Goal: Task Accomplishment & Management: Manage account settings

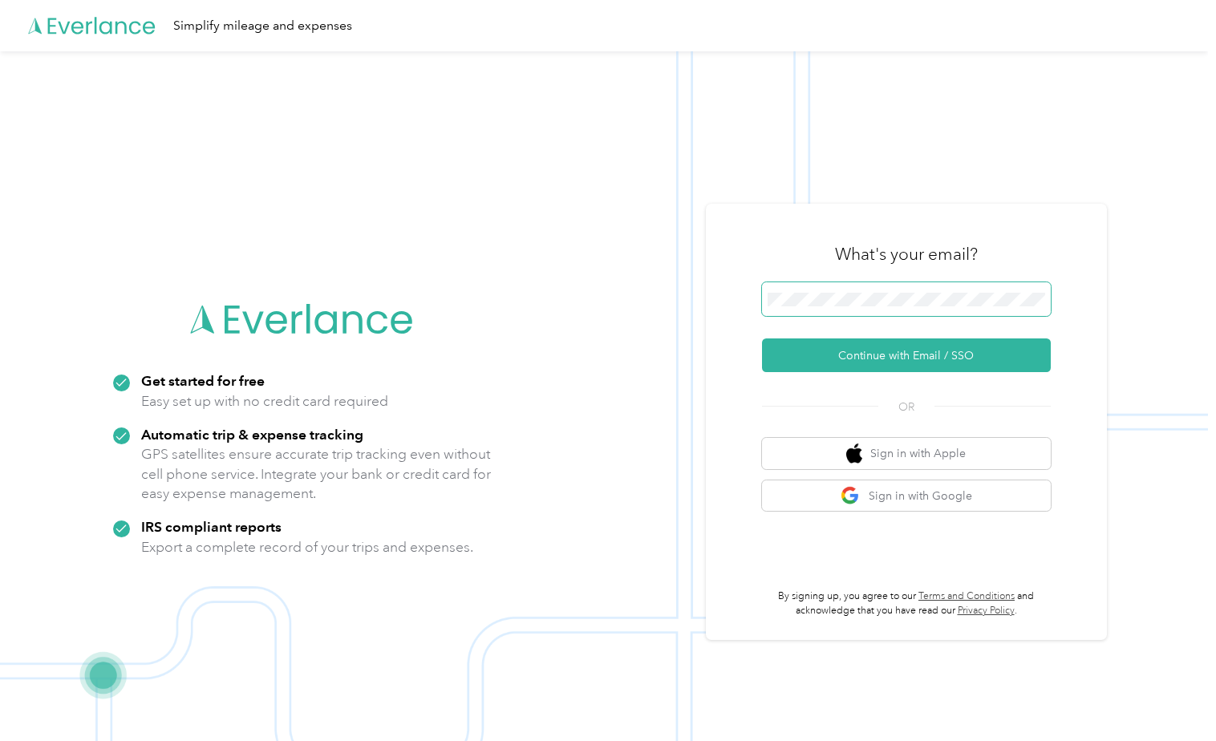
click at [831, 307] on span at bounding box center [906, 299] width 289 height 34
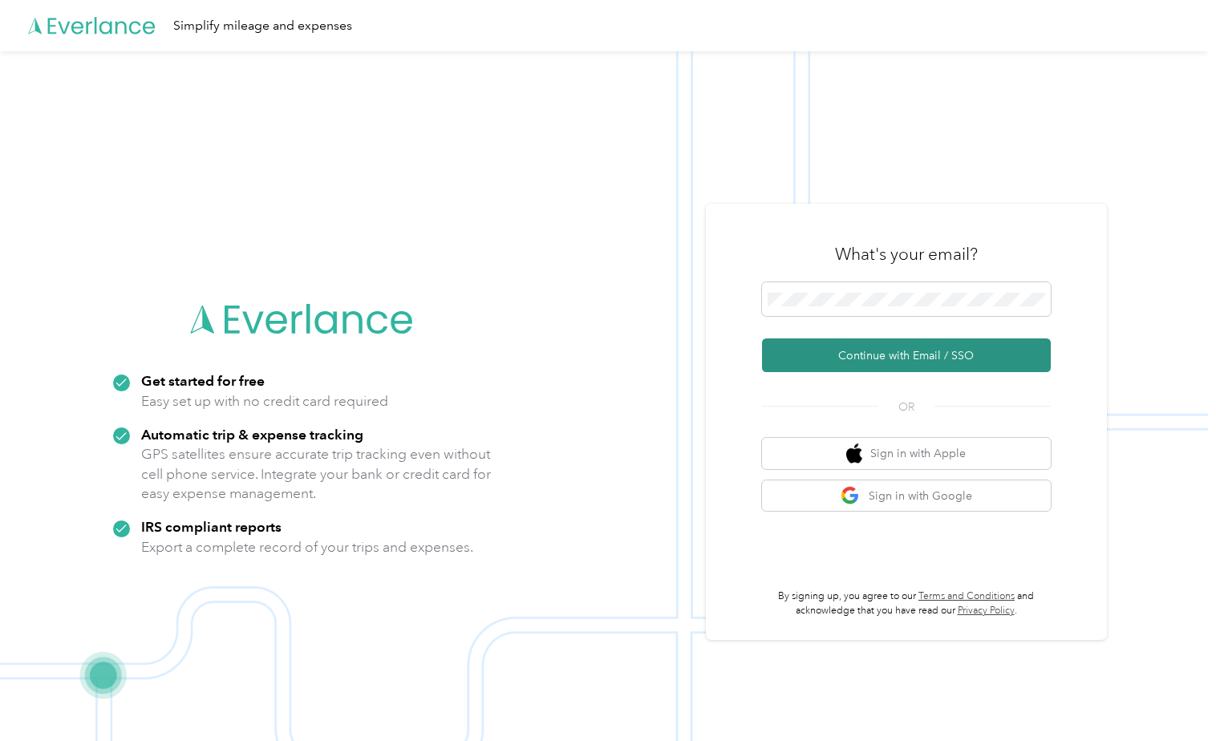
click at [895, 356] on button "Continue with Email / SSO" at bounding box center [906, 355] width 289 height 34
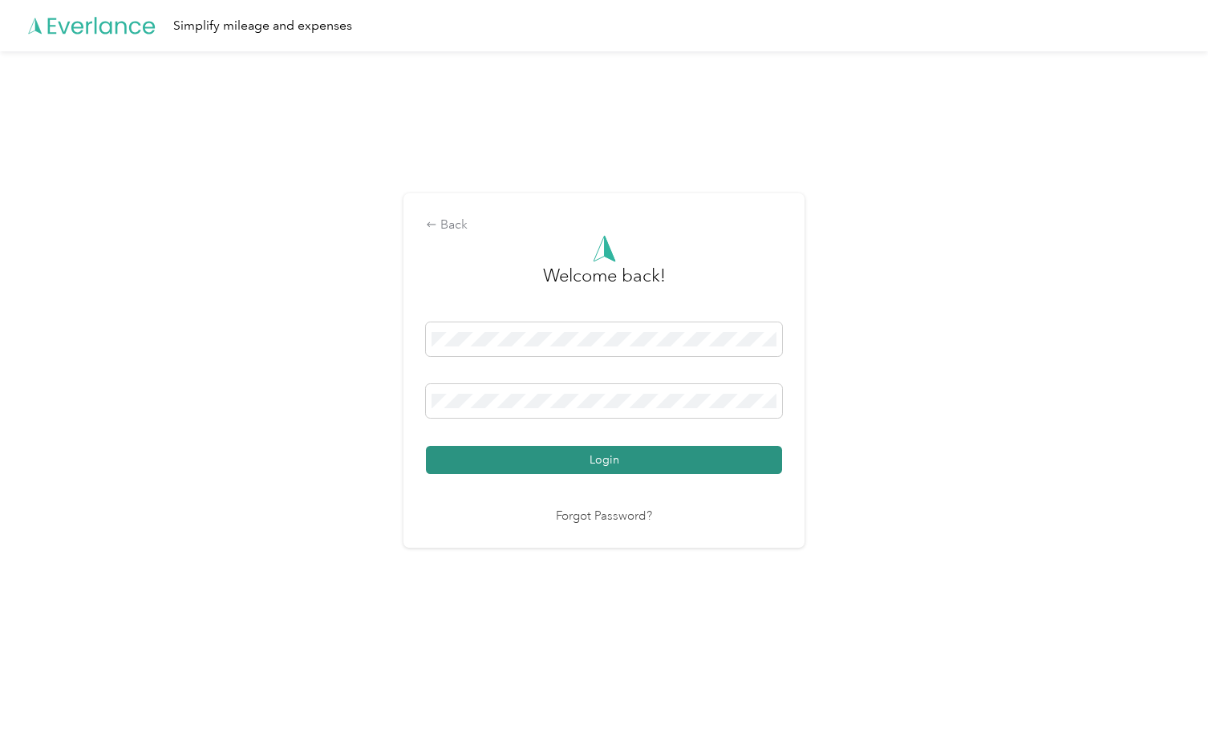
click at [622, 472] on button "Login" at bounding box center [604, 460] width 356 height 28
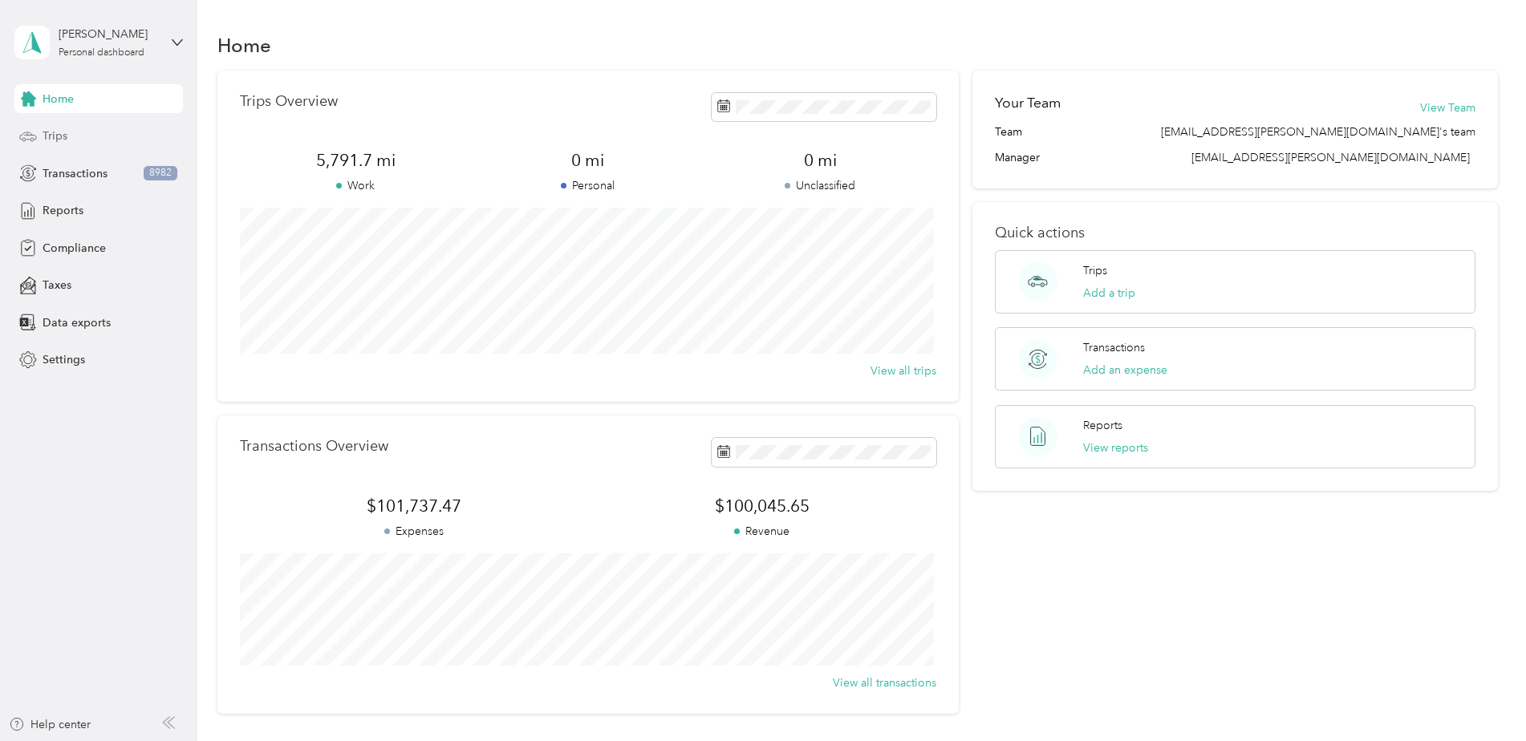
click at [56, 132] on span "Trips" at bounding box center [55, 136] width 25 height 17
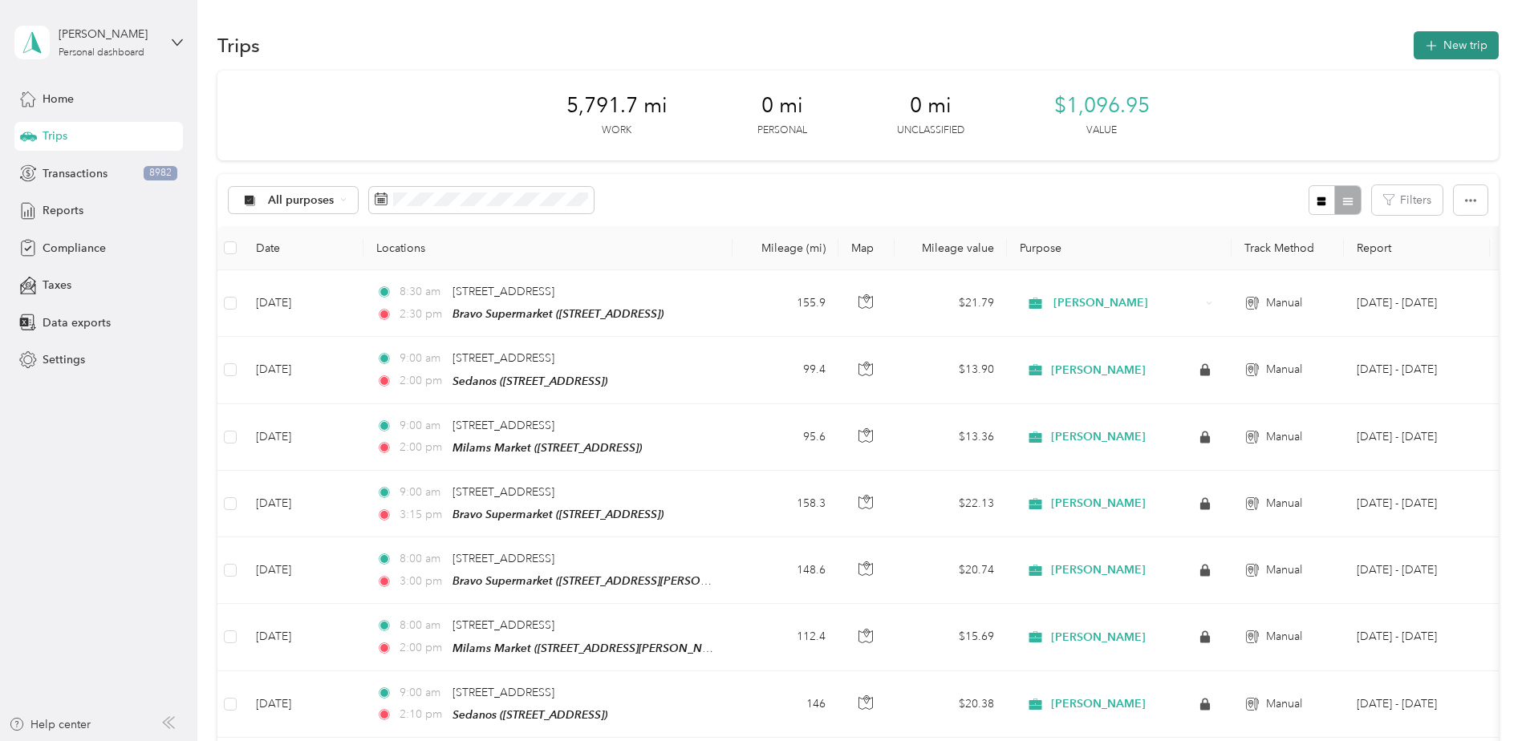
click at [1215, 42] on button "New trip" at bounding box center [1455, 45] width 85 height 28
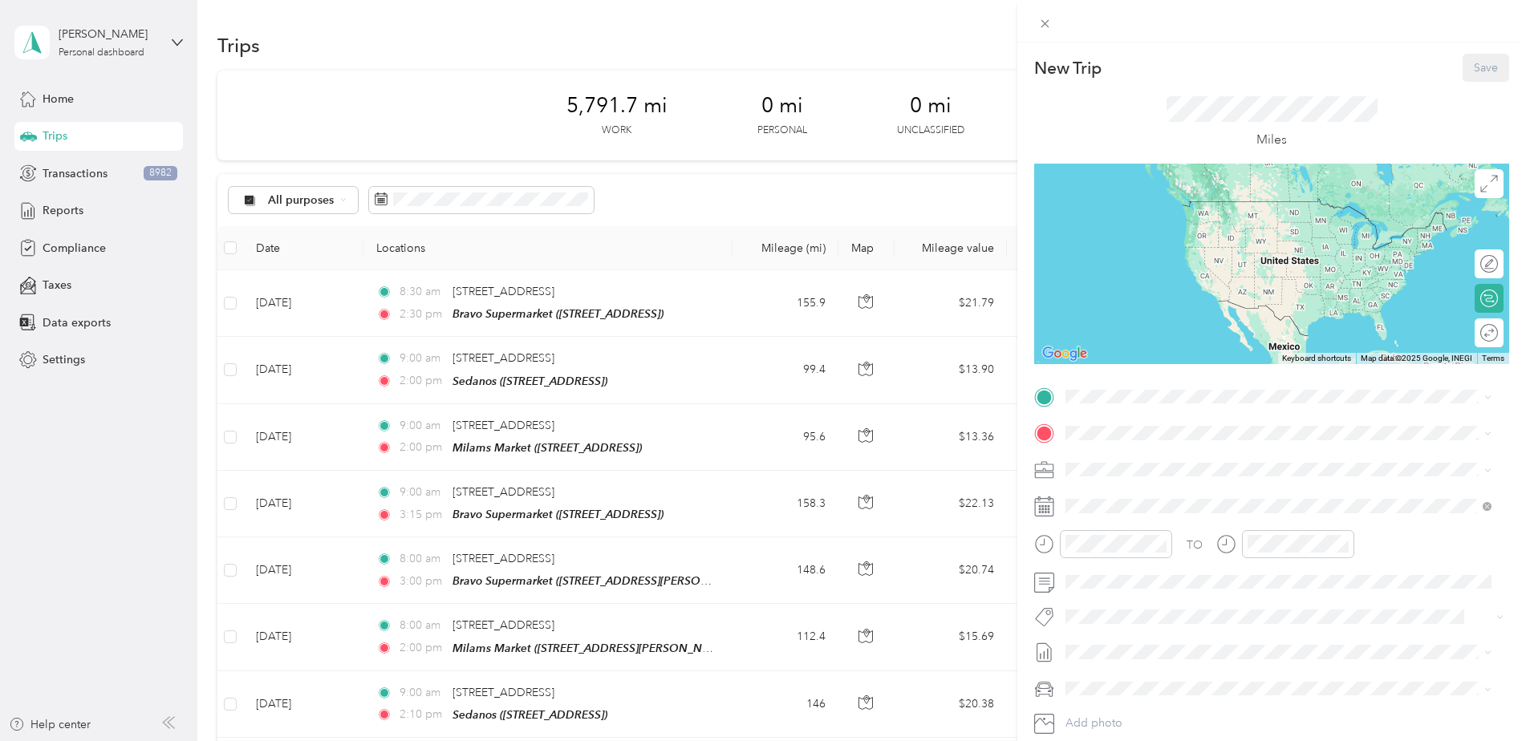
click at [1215, 299] on div at bounding box center [1271, 264] width 475 height 201
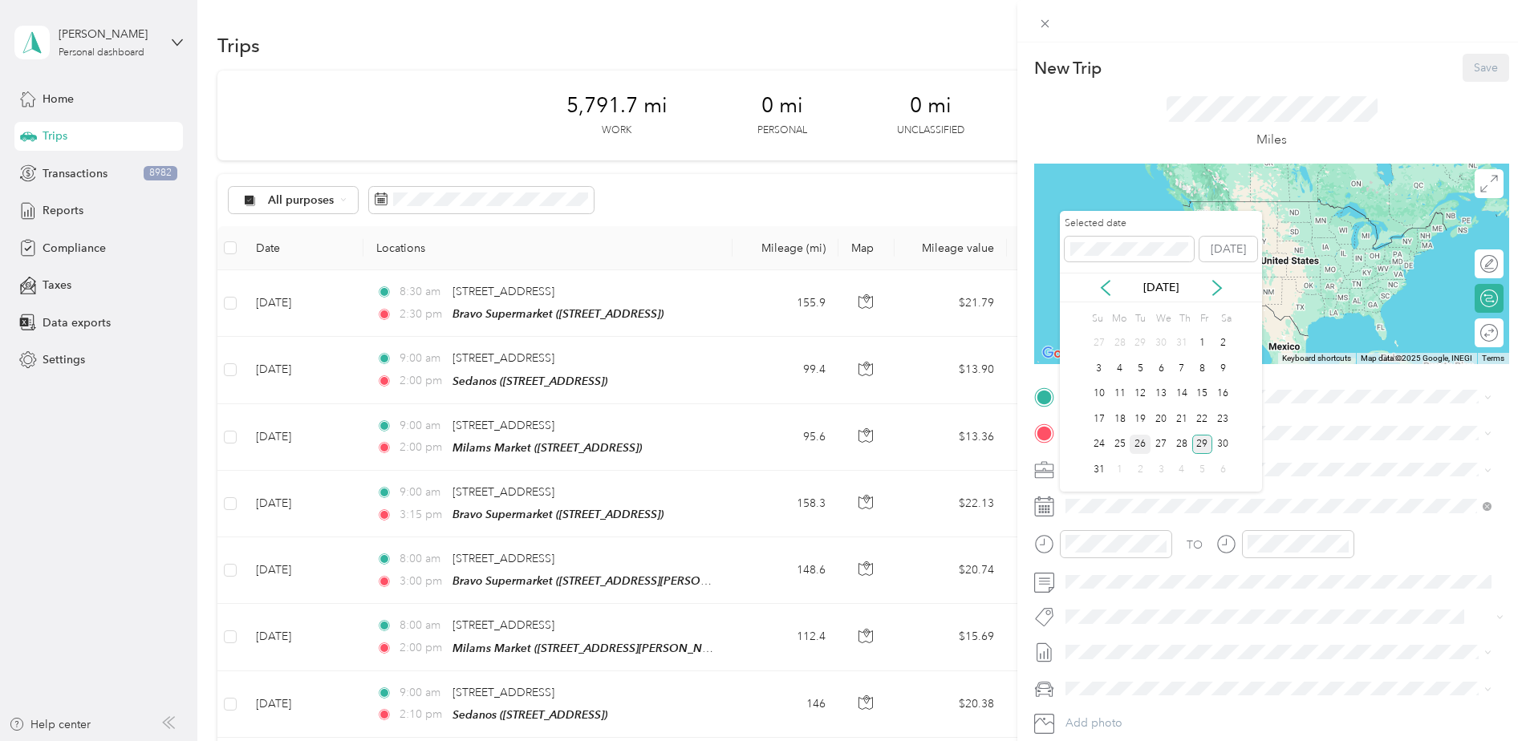
click at [1136, 446] on div "26" at bounding box center [1139, 445] width 21 height 20
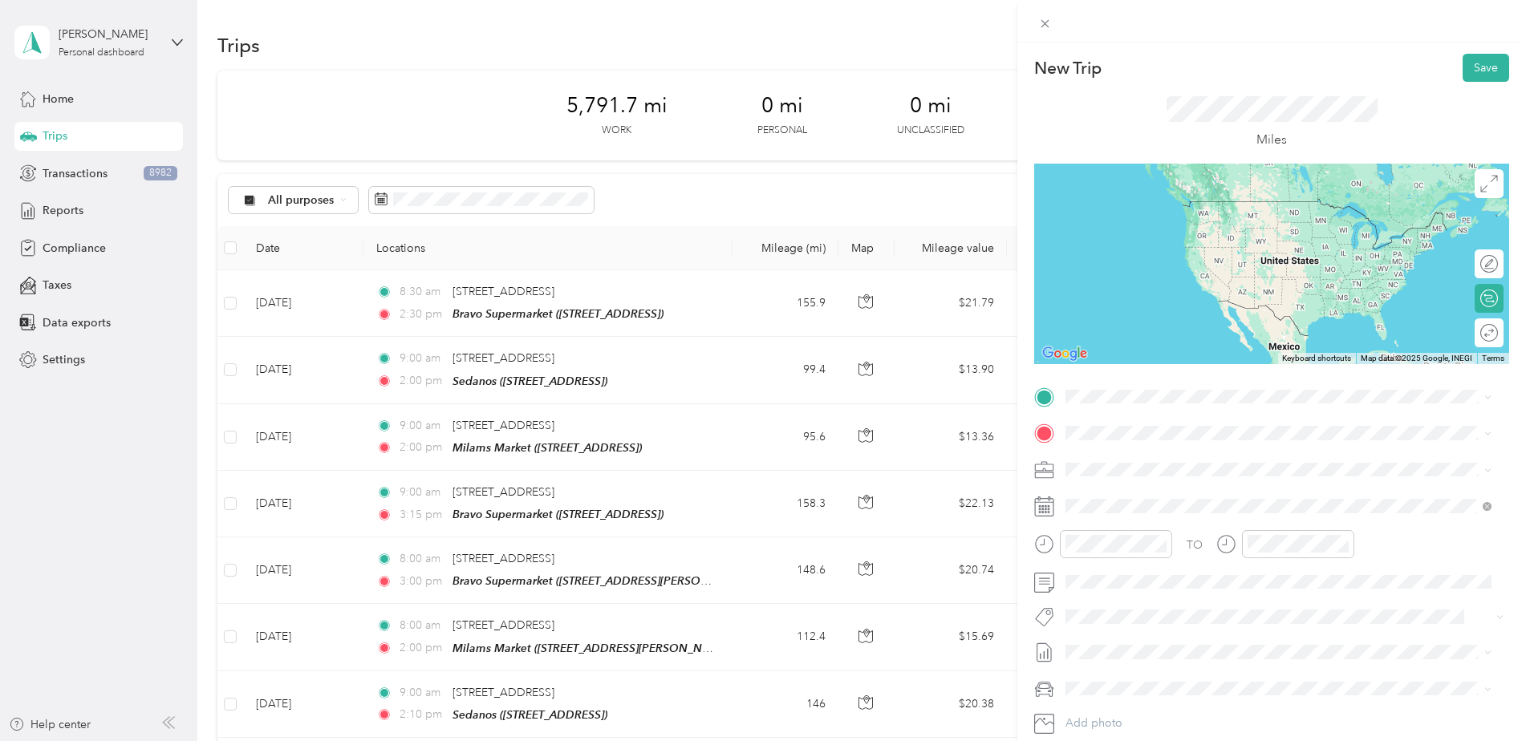
click at [1120, 452] on span "[STREET_ADDRESS][US_STATE]" at bounding box center [1176, 452] width 160 height 14
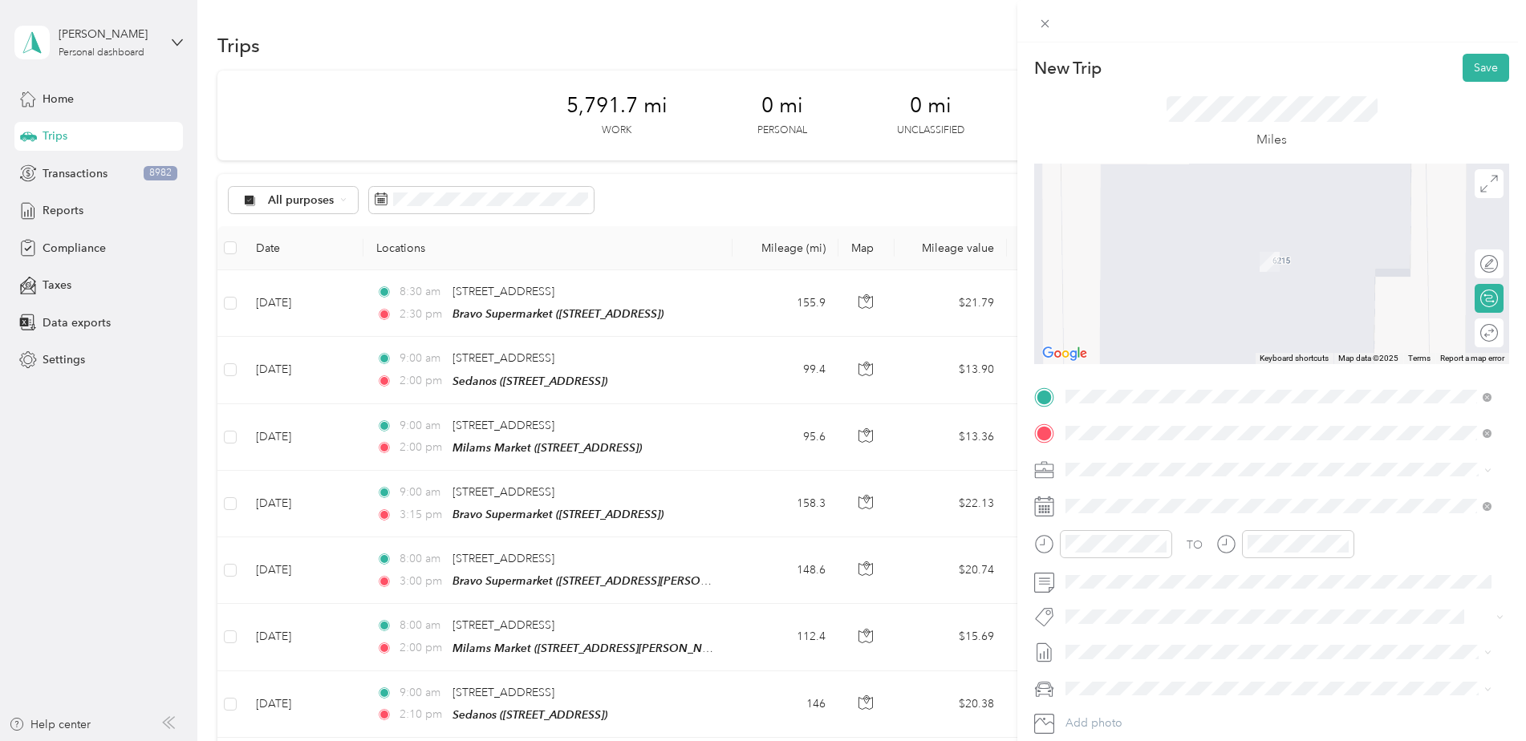
click at [1162, 614] on strong "Sedanos" at bounding box center [1173, 612] width 45 height 14
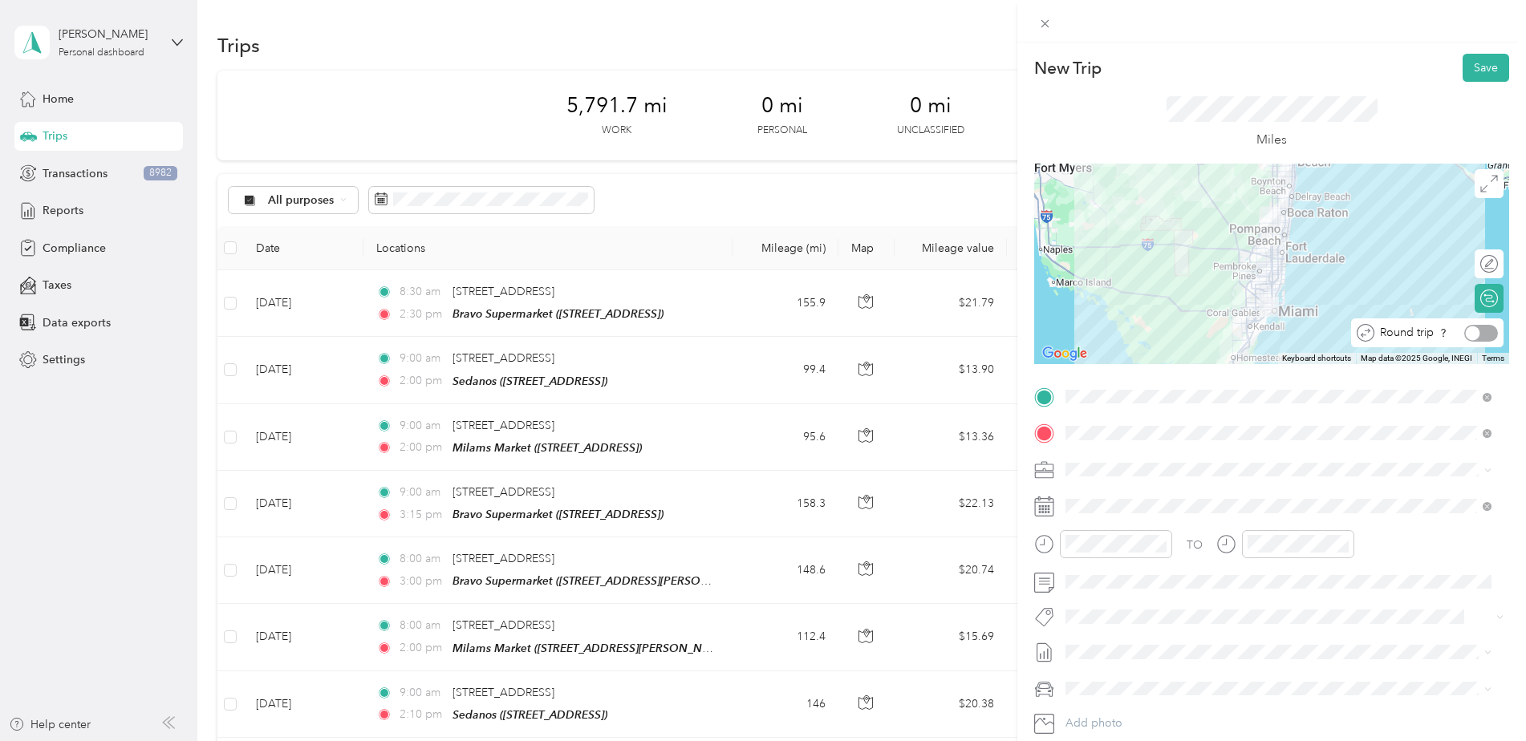
click at [1215, 330] on div at bounding box center [1481, 333] width 34 height 17
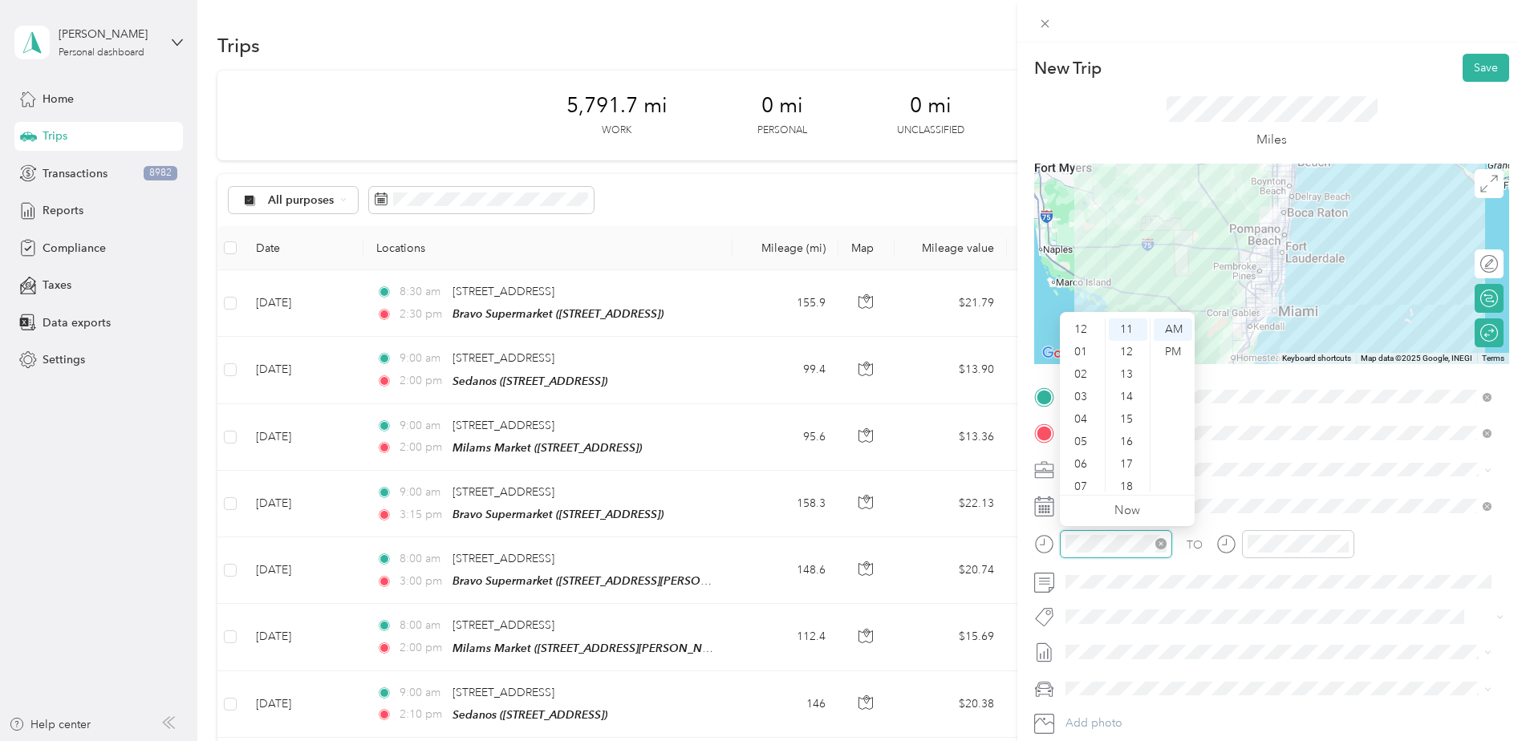
scroll to position [96, 0]
click at [1087, 432] on div "09" at bounding box center [1082, 435] width 38 height 22
click at [1131, 334] on div "00" at bounding box center [1127, 329] width 38 height 22
click at [1165, 326] on div "AM" at bounding box center [1172, 329] width 38 height 22
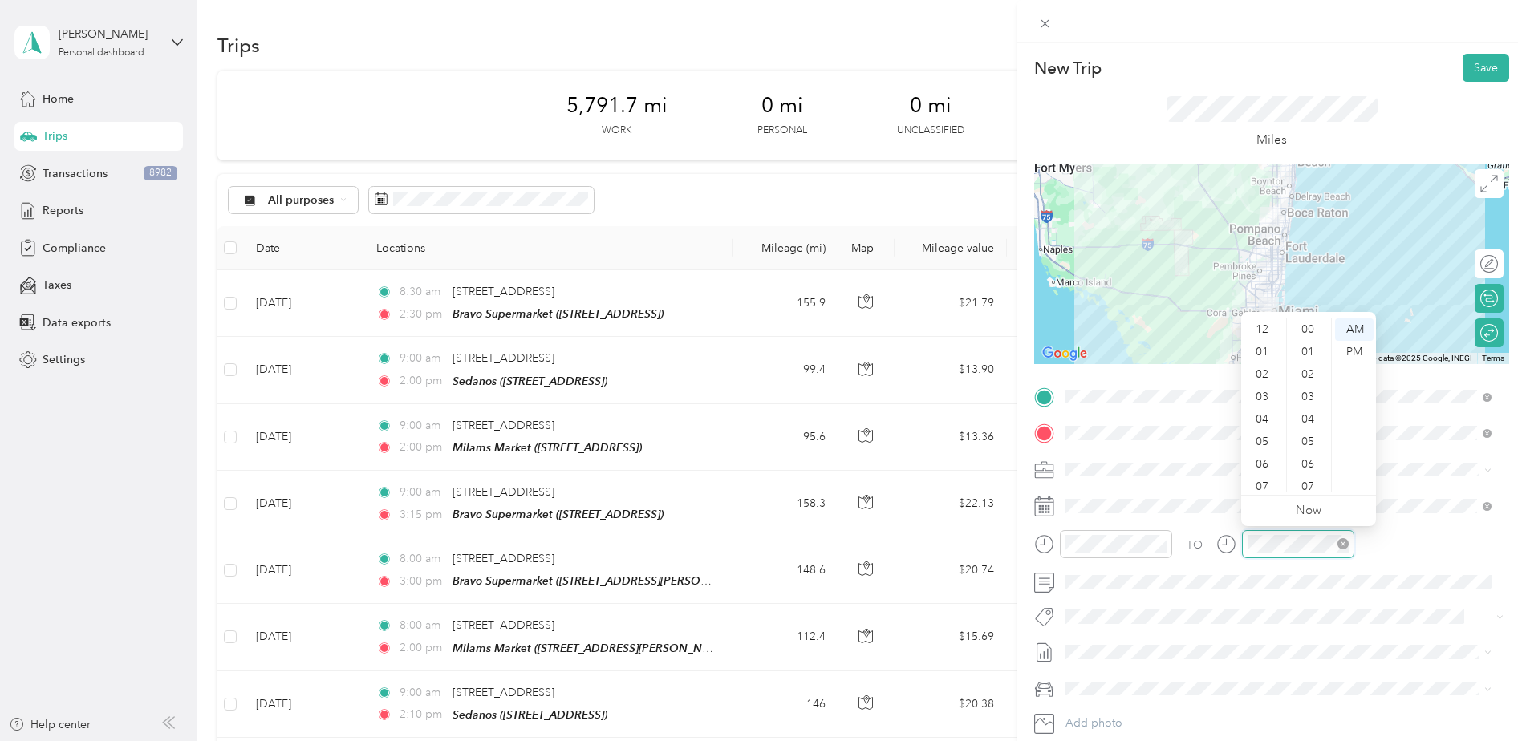
scroll to position [96, 0]
click at [1215, 343] on div "02" at bounding box center [1263, 341] width 38 height 22
click at [1215, 371] on div "30" at bounding box center [1309, 372] width 38 height 22
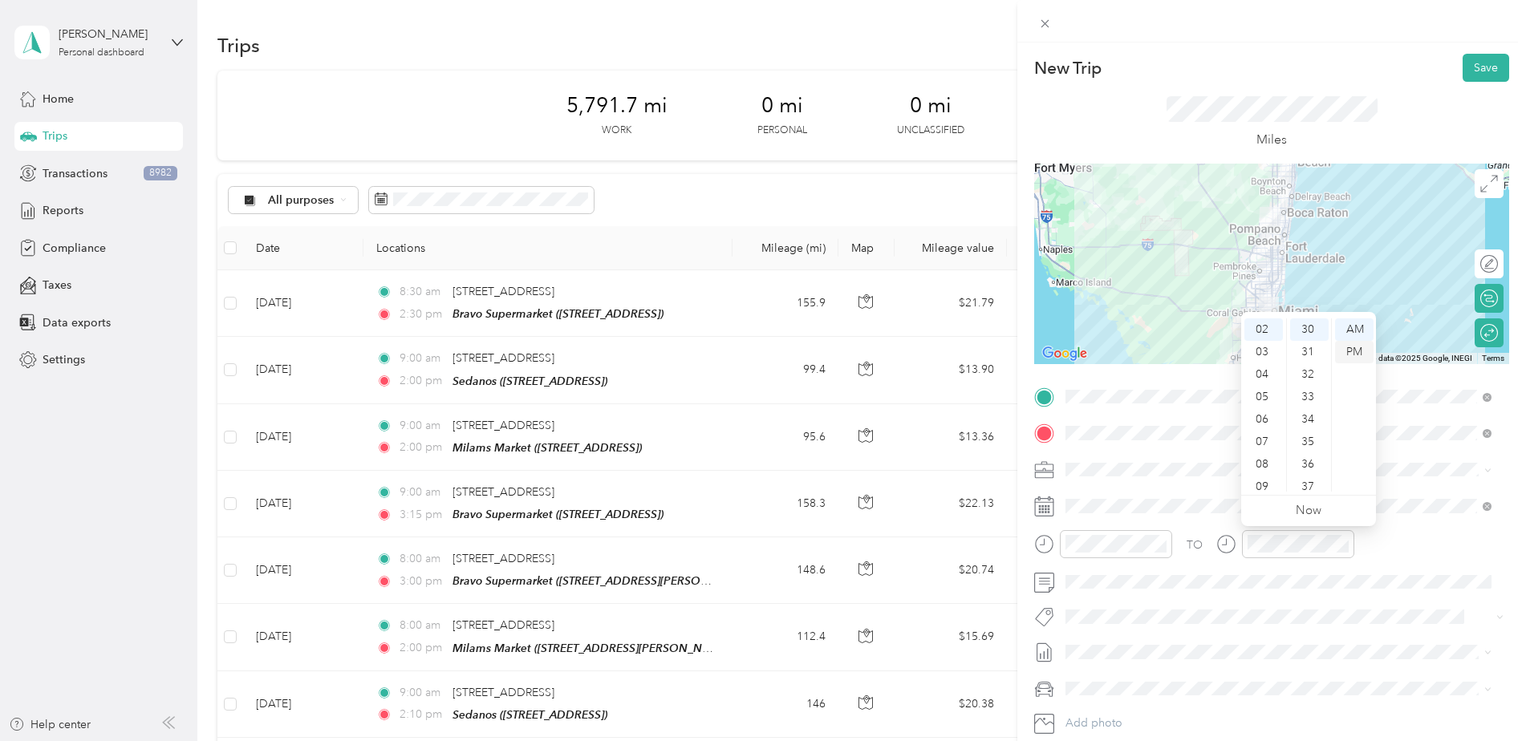
click at [1215, 346] on div "PM" at bounding box center [1354, 352] width 38 height 22
click at [1215, 629] on div "TO Add photo" at bounding box center [1271, 577] width 475 height 387
click at [1215, 66] on button "Save" at bounding box center [1485, 68] width 47 height 28
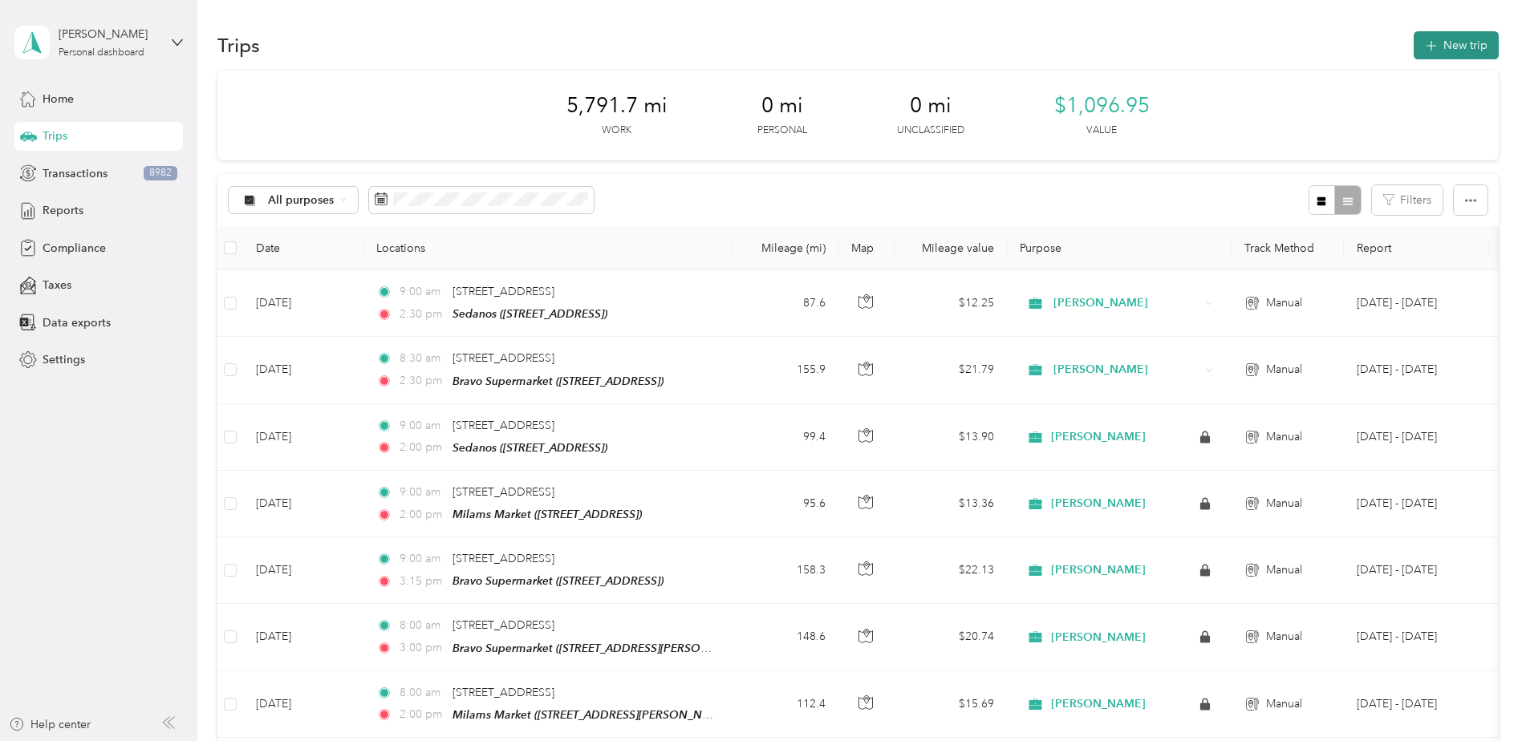
click at [1215, 42] on button "New trip" at bounding box center [1455, 45] width 85 height 28
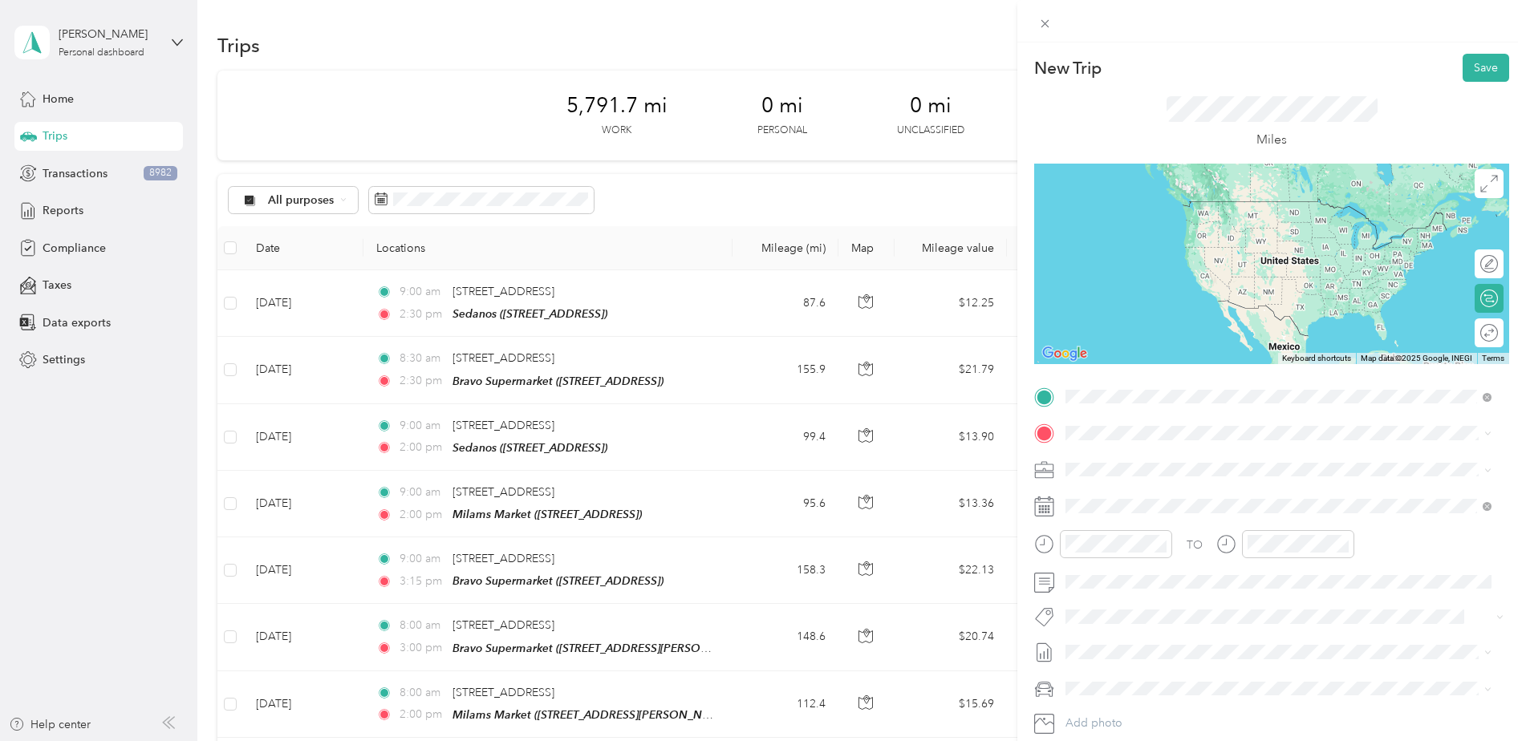
click at [1165, 495] on span "[STREET_ADDRESS][US_STATE]" at bounding box center [1176, 487] width 160 height 14
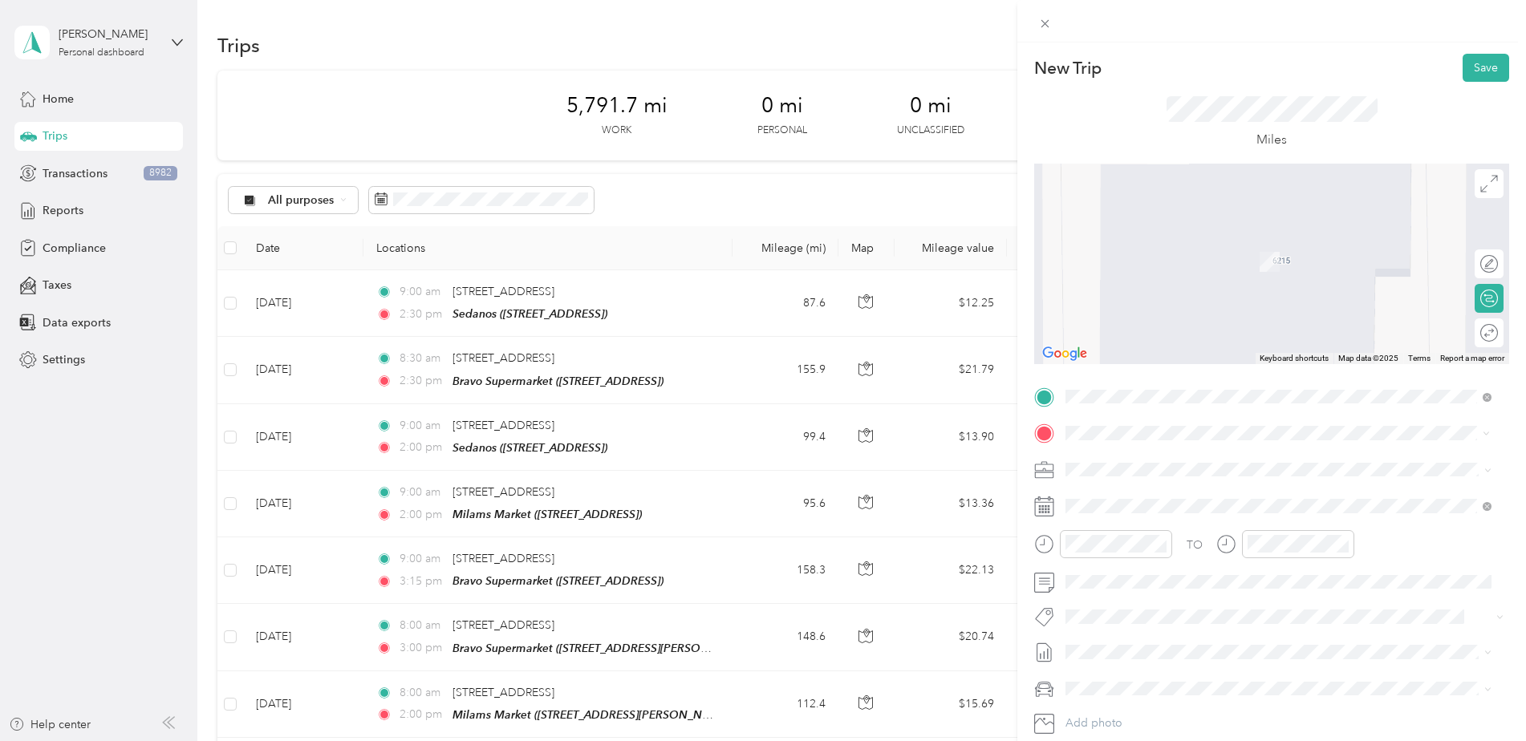
click at [1205, 496] on strong "Bravo Supermarket" at bounding box center [1201, 499] width 101 height 14
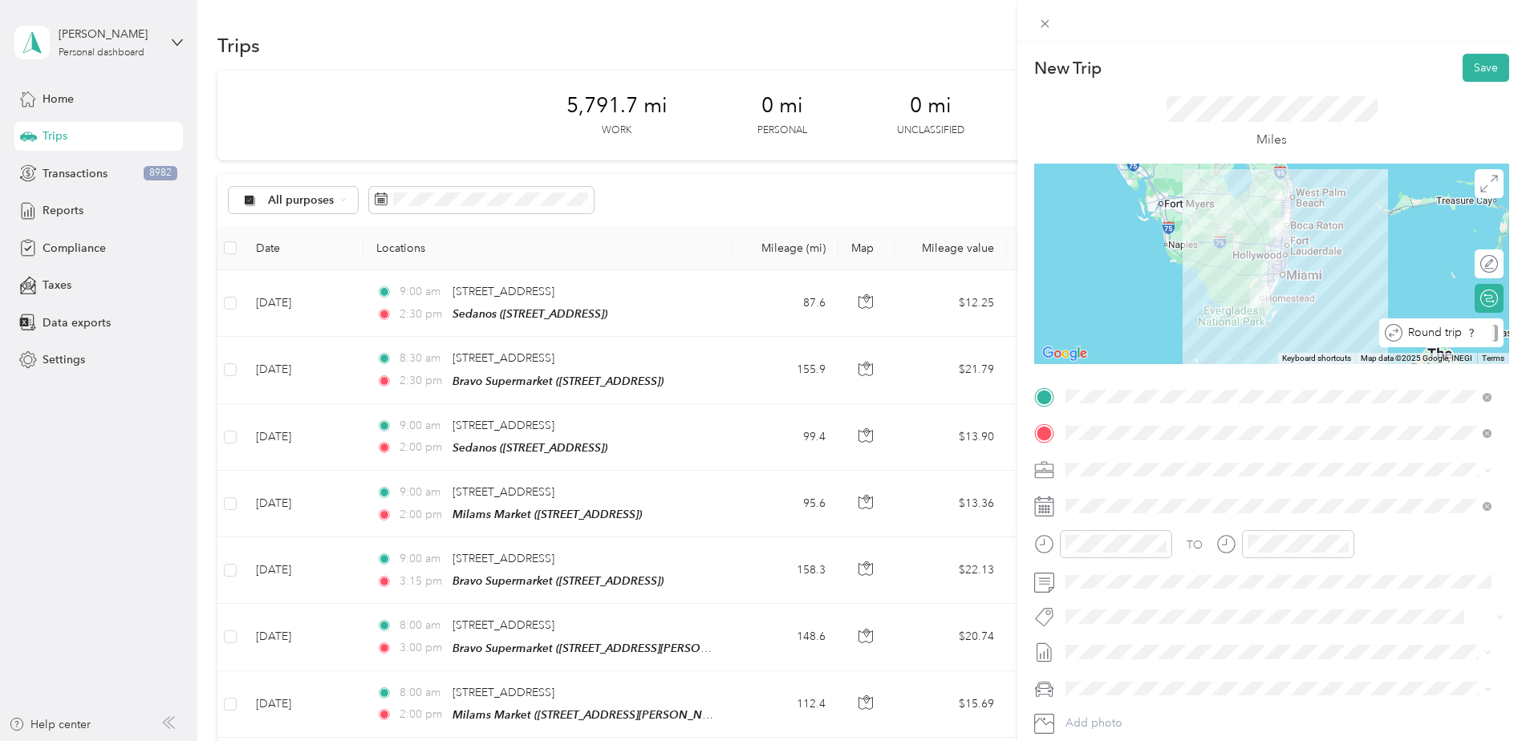
click at [1215, 332] on div at bounding box center [1495, 333] width 6 height 17
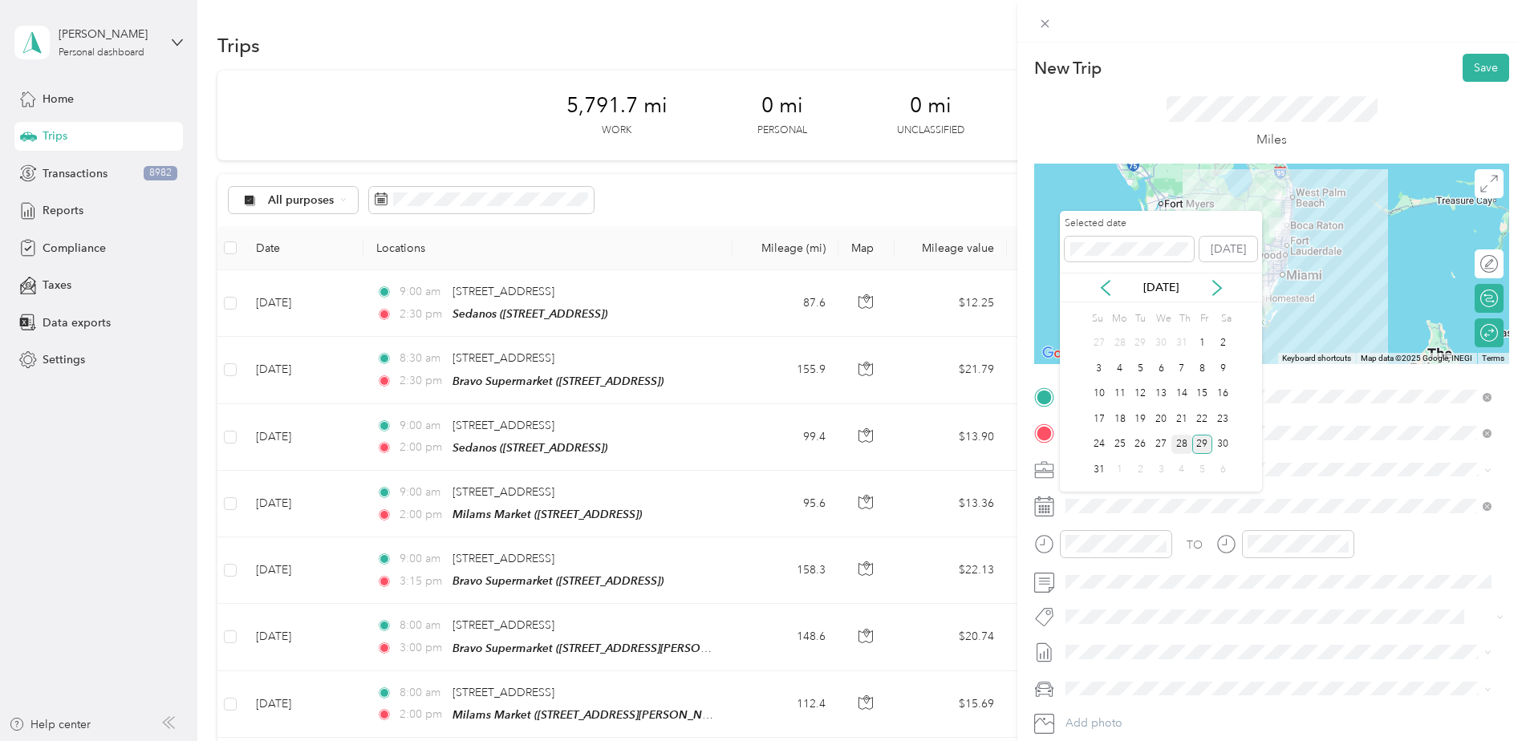
click at [1180, 440] on div "28" at bounding box center [1181, 445] width 21 height 20
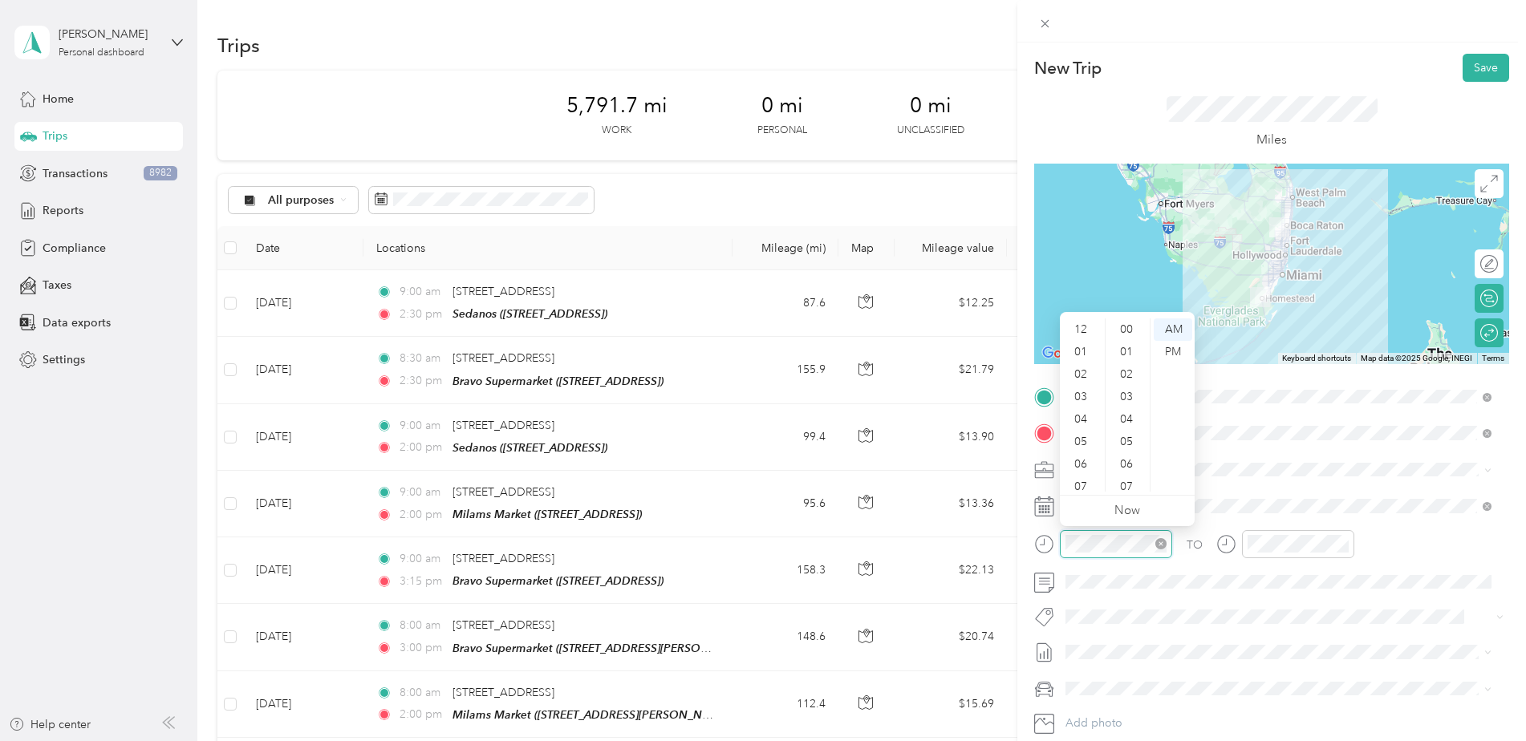
scroll to position [96, 0]
click at [1089, 419] on div "08" at bounding box center [1082, 413] width 38 height 22
click at [1133, 369] on div "15" at bounding box center [1127, 374] width 38 height 22
click at [1170, 329] on div "AM" at bounding box center [1172, 329] width 38 height 22
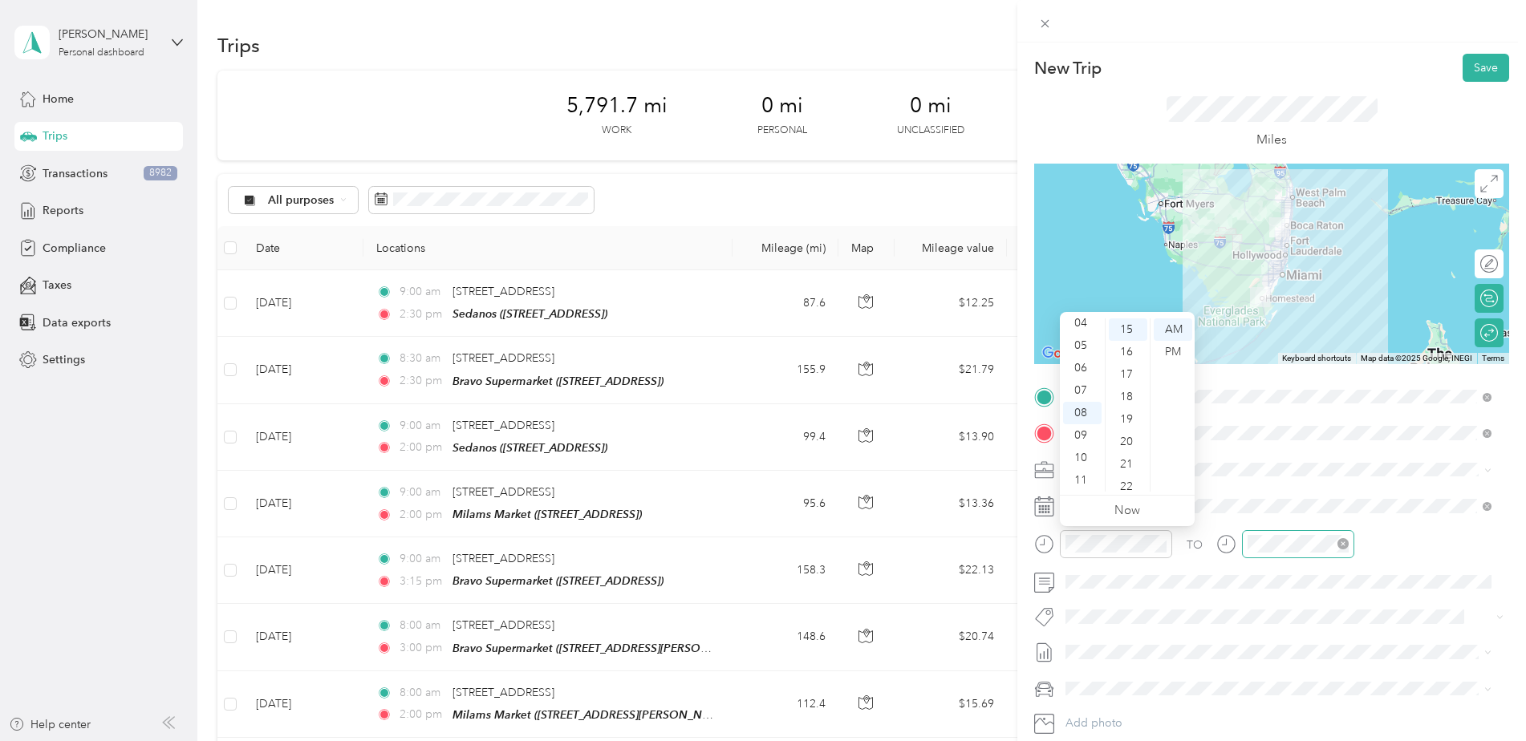
click at [1215, 533] on div at bounding box center [1298, 544] width 112 height 28
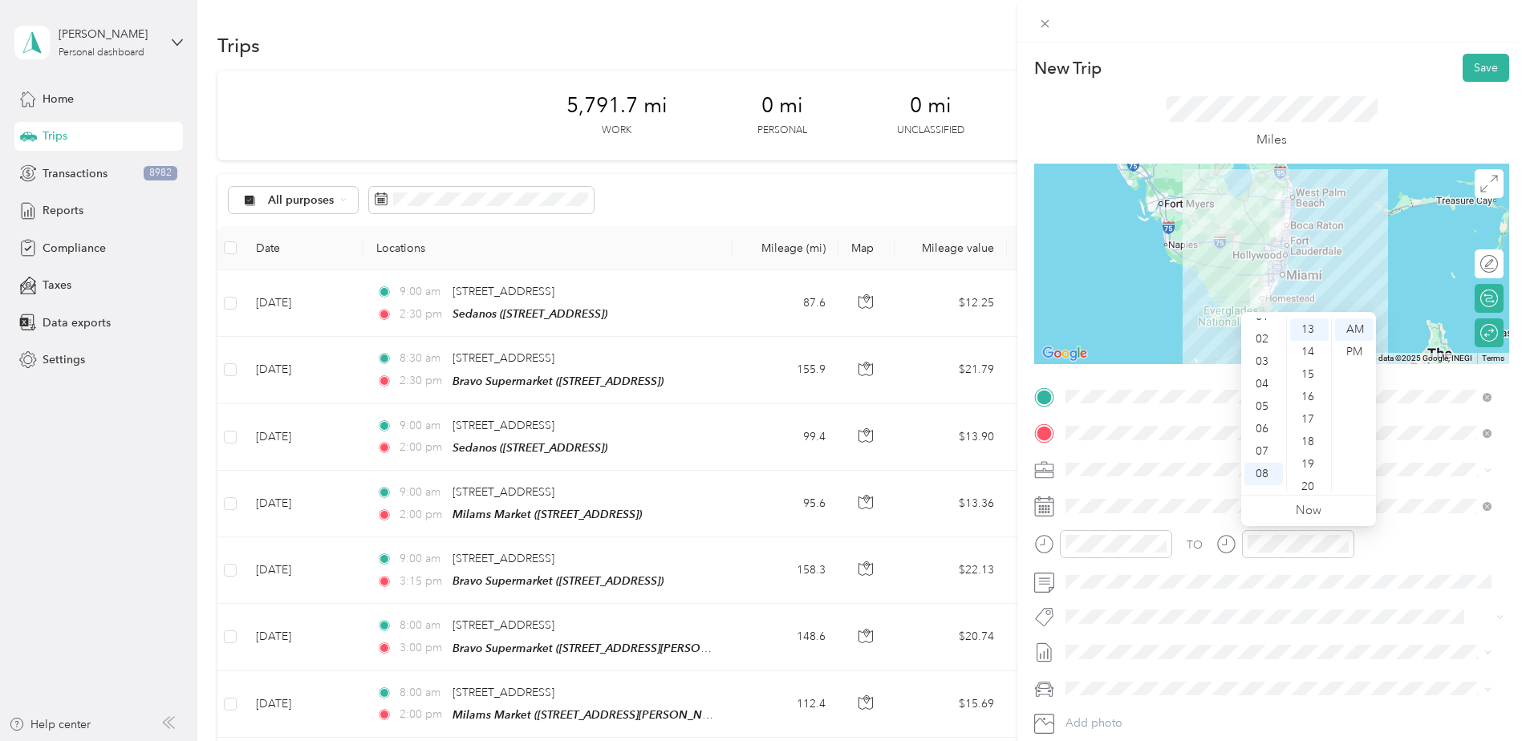
scroll to position [0, 0]
click at [1215, 388] on div "03" at bounding box center [1263, 397] width 38 height 22
click at [1215, 330] on div "00" at bounding box center [1309, 329] width 38 height 22
click at [1215, 347] on div "PM" at bounding box center [1354, 352] width 38 height 22
click at [1215, 636] on div "TO Add photo" at bounding box center [1271, 577] width 475 height 387
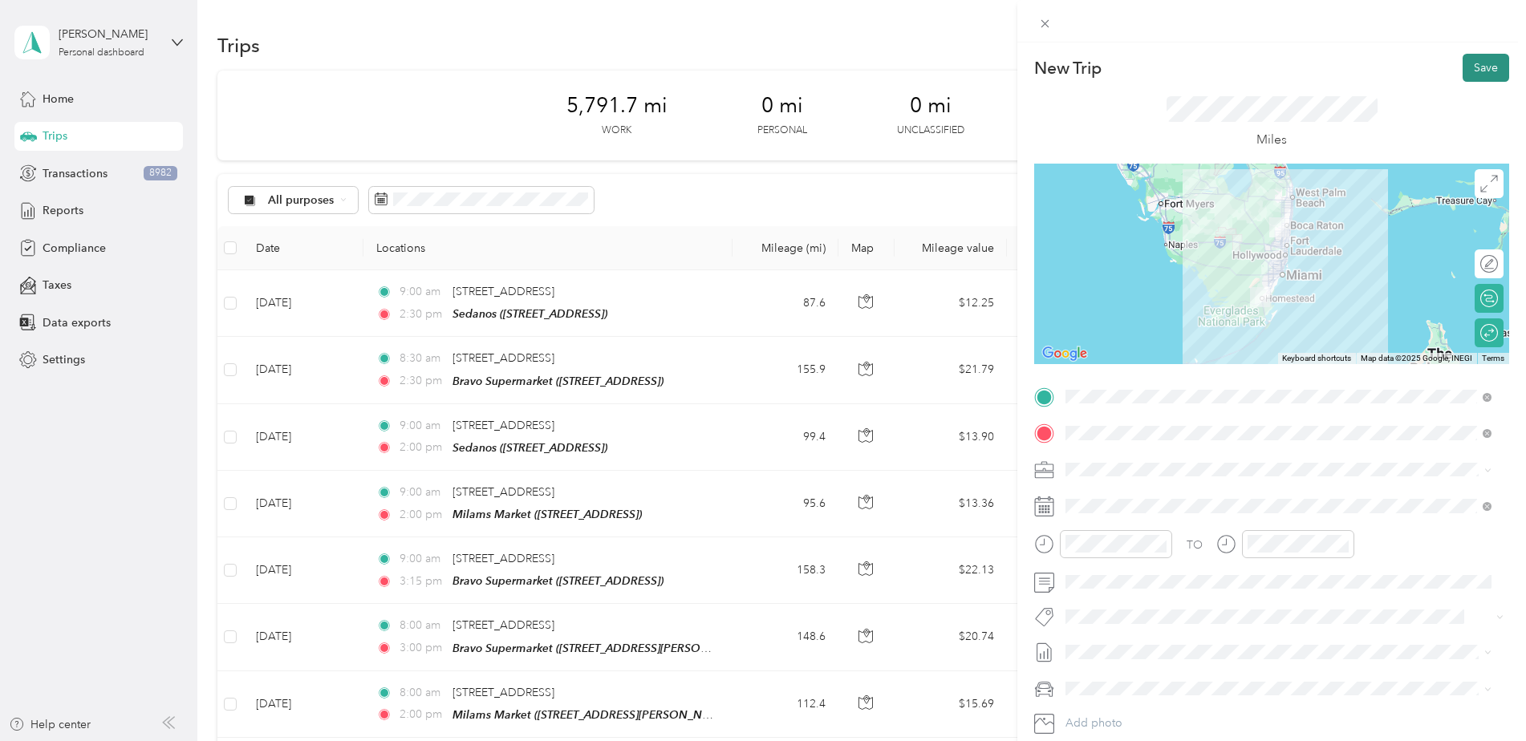
click at [1215, 61] on button "Save" at bounding box center [1485, 68] width 47 height 28
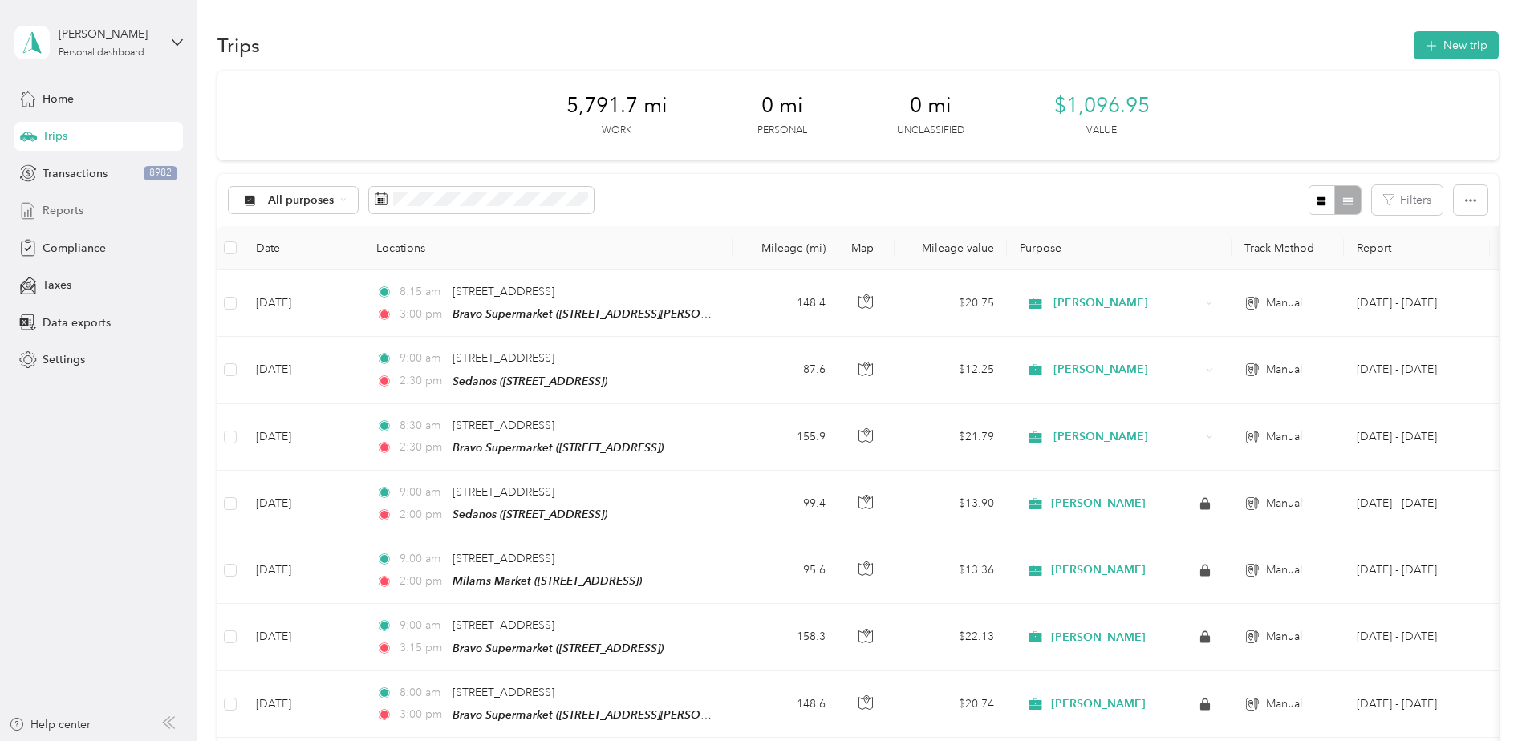
click at [63, 214] on span "Reports" at bounding box center [63, 210] width 41 height 17
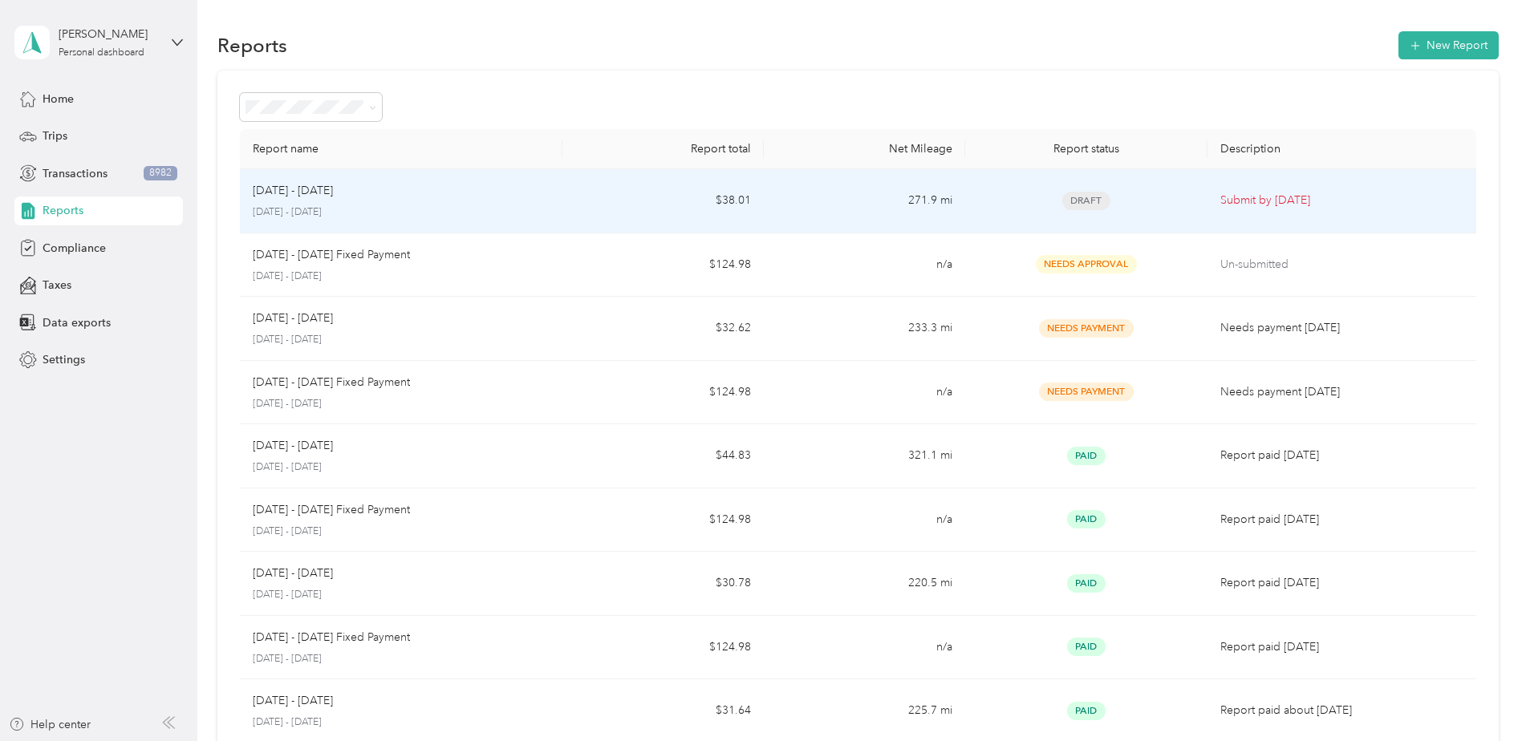
click at [1215, 199] on p "Submit by [DATE]" at bounding box center [1341, 201] width 243 height 18
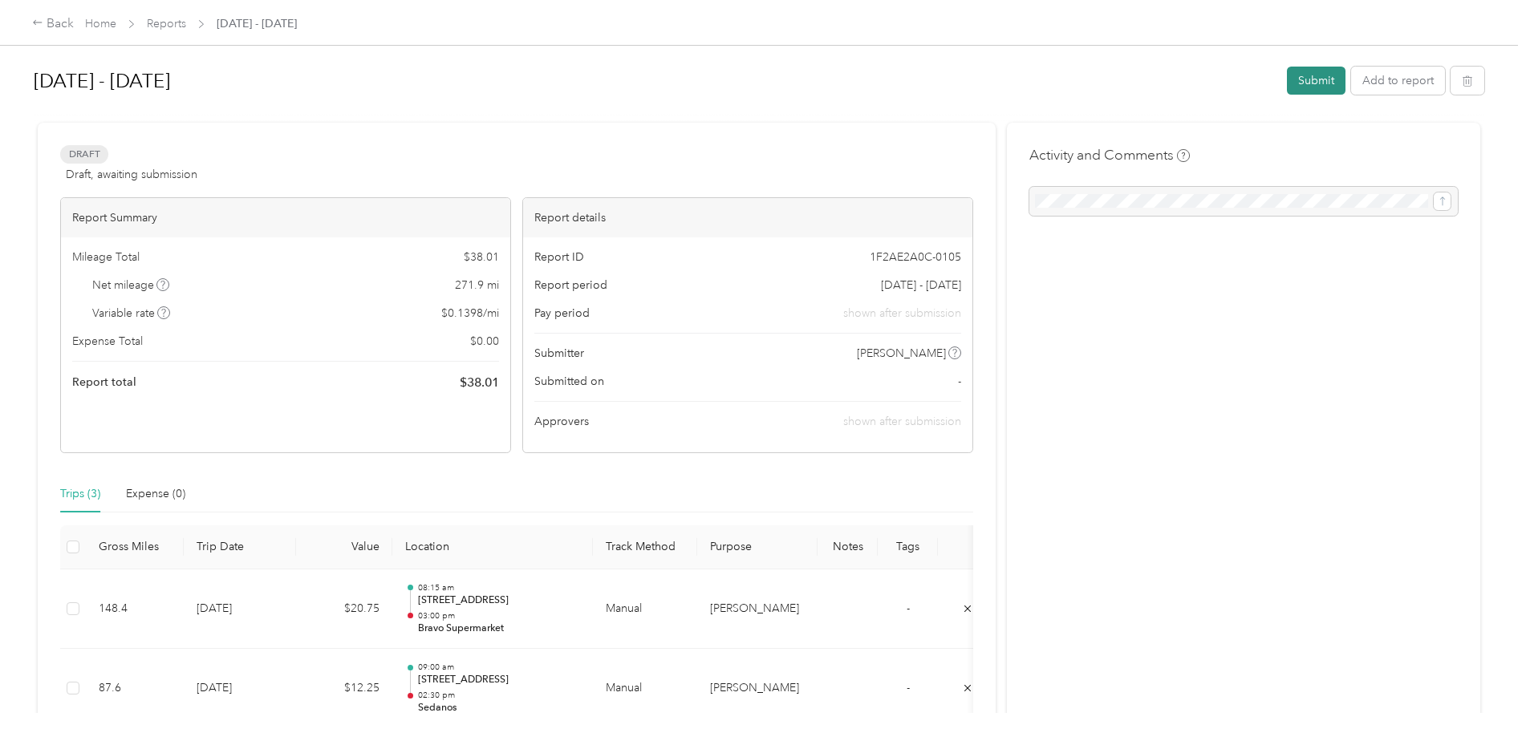
click at [1215, 85] on button "Submit" at bounding box center [1316, 81] width 59 height 28
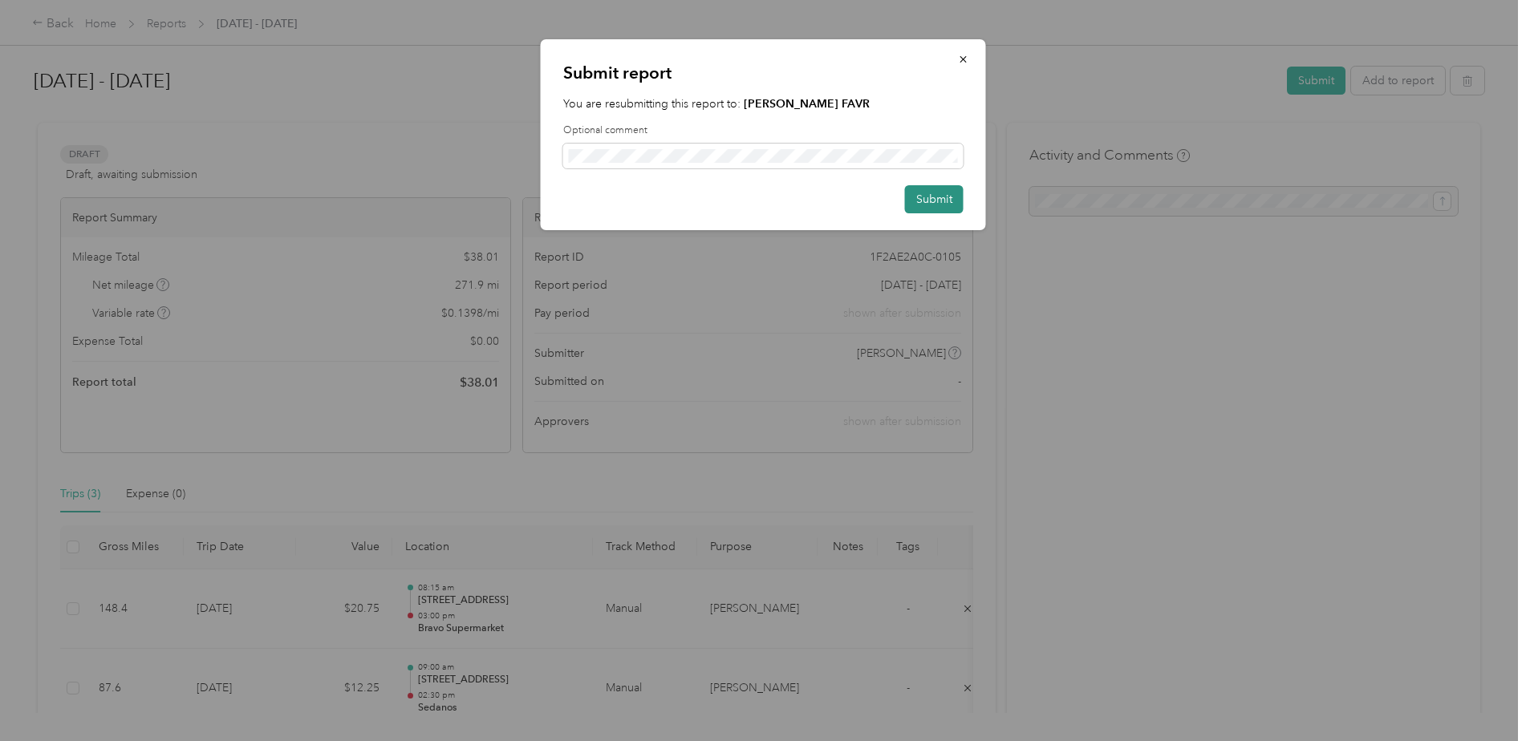
click at [930, 196] on button "Submit" at bounding box center [934, 199] width 59 height 28
